Goal: Transaction & Acquisition: Purchase product/service

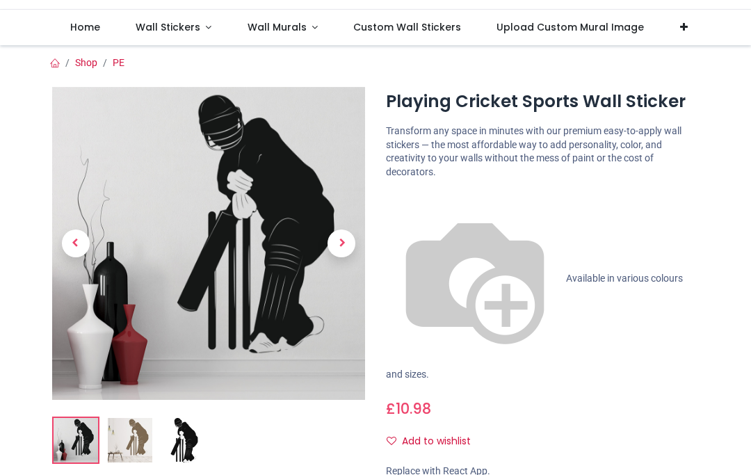
scroll to position [77, 0]
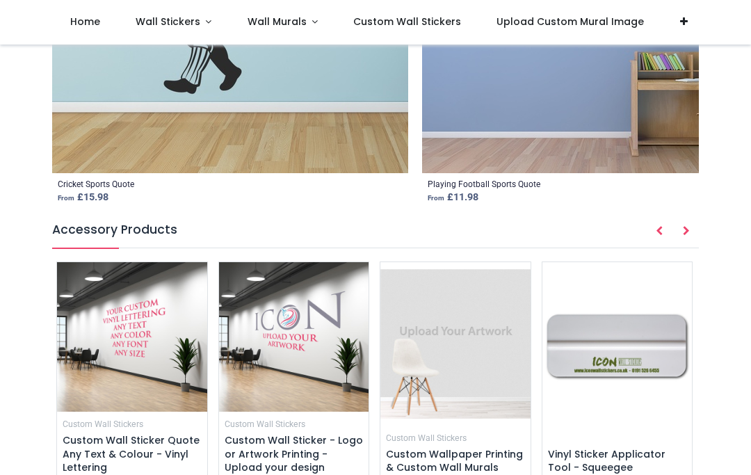
scroll to position [1812, 0]
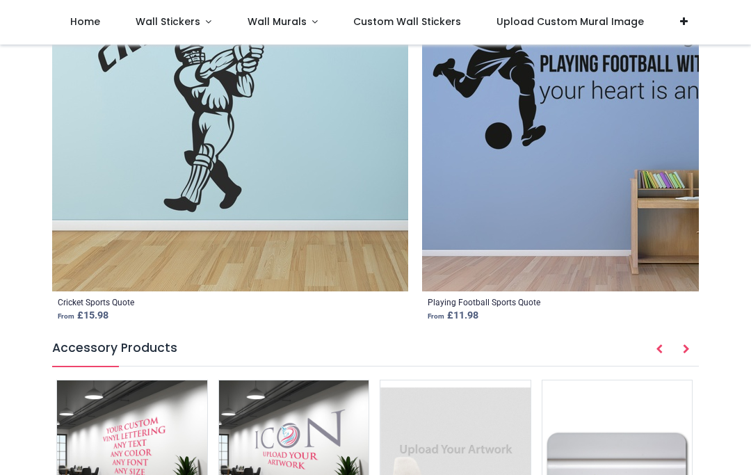
click at [90, 381] on img at bounding box center [132, 456] width 150 height 150
click at [108, 381] on img at bounding box center [132, 456] width 150 height 150
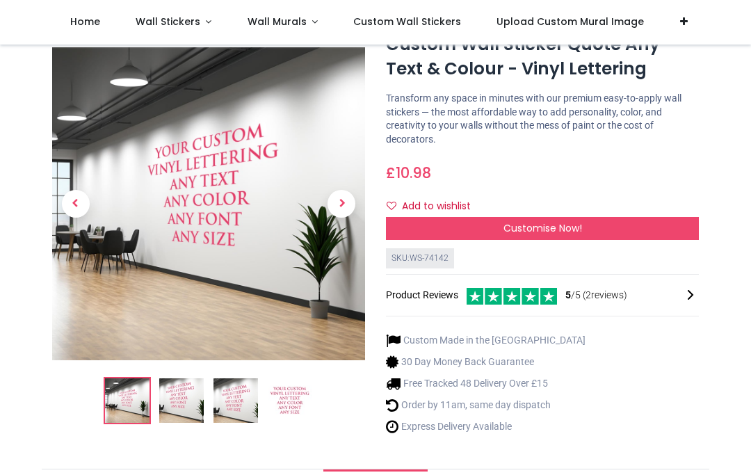
scroll to position [16, 0]
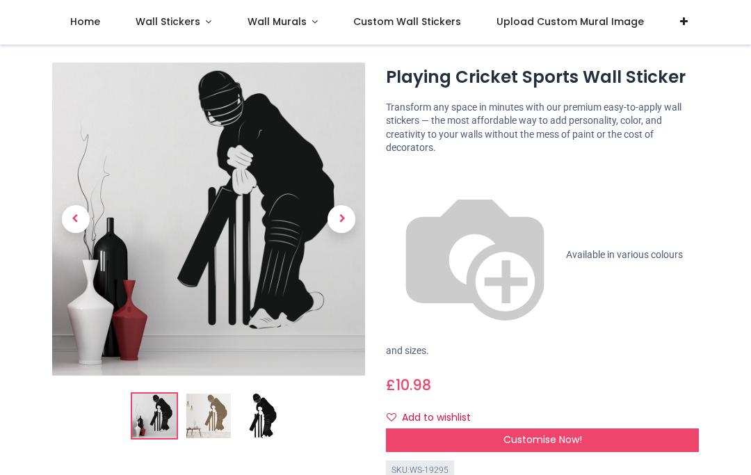
click at [539, 429] on div "Customise Now!" at bounding box center [542, 441] width 313 height 24
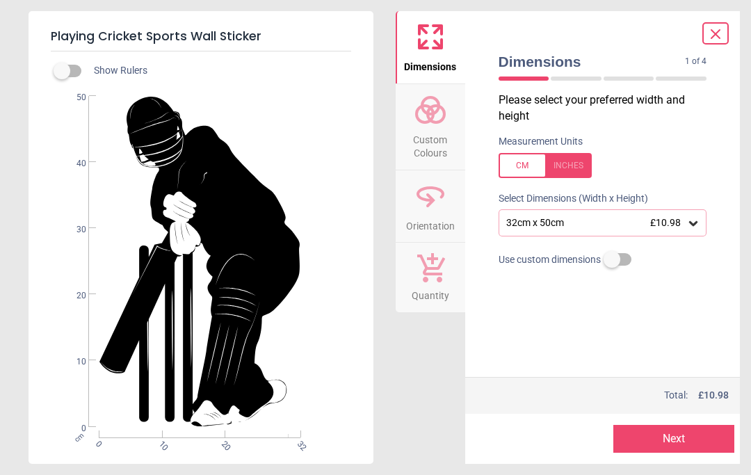
click at [62, 71] on label at bounding box center [62, 71] width 0 height 0
click at [696, 221] on icon at bounding box center [693, 223] width 8 height 5
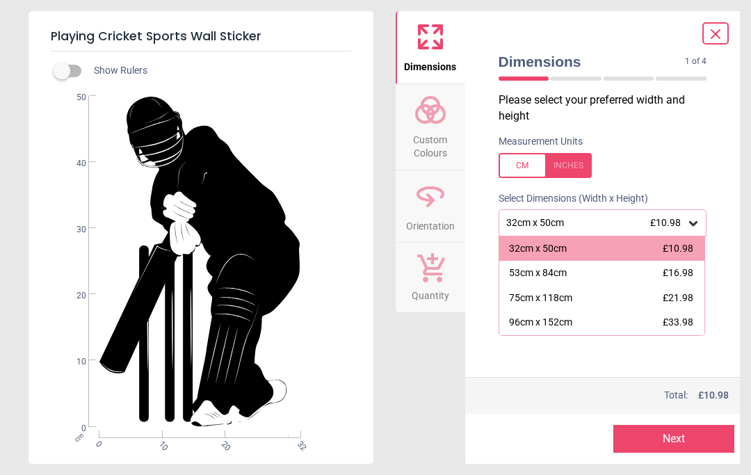
click at [608, 273] on div "53cm x 84cm £16.98" at bounding box center [602, 273] width 206 height 25
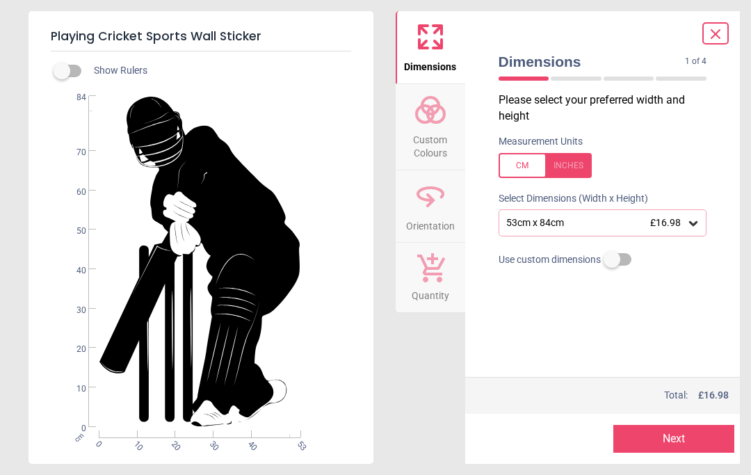
click at [612, 259] on label at bounding box center [612, 259] width 0 height 0
